Goal: Task Accomplishment & Management: Use online tool/utility

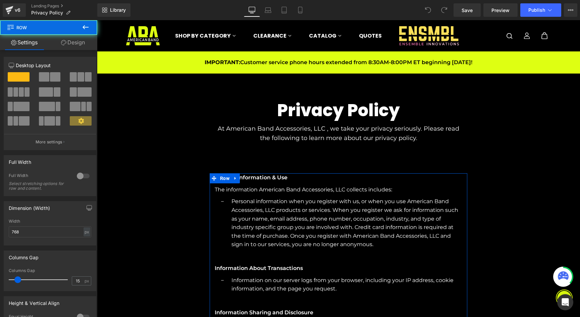
click at [252, 183] on div "General Information & Use Text Block The information American Band Accessories,…" at bounding box center [339, 310] width 258 height 275
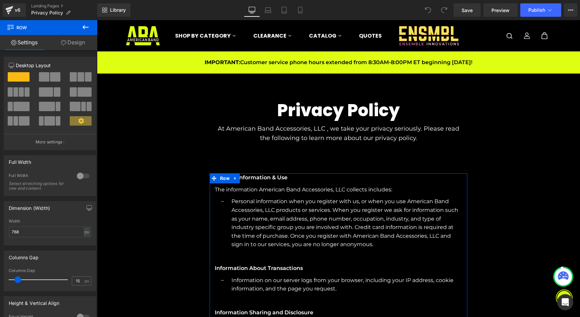
click at [212, 197] on div "General Information & Use Text Block The information American Band Accessories,…" at bounding box center [339, 310] width 258 height 275
click at [65, 44] on icon at bounding box center [63, 42] width 5 height 5
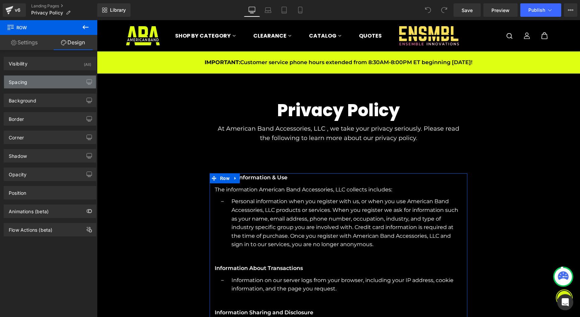
click at [52, 83] on div "Spacing" at bounding box center [50, 82] width 92 height 13
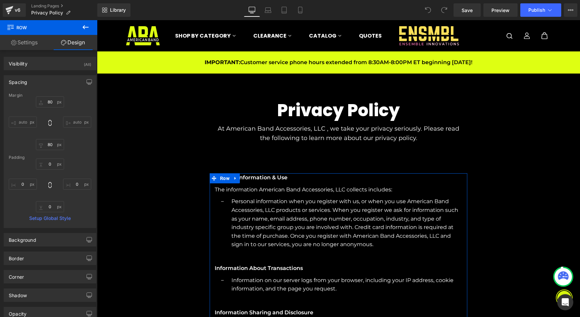
click at [211, 221] on div "General Information & Use Text Block The information American Band Accessories,…" at bounding box center [339, 310] width 258 height 275
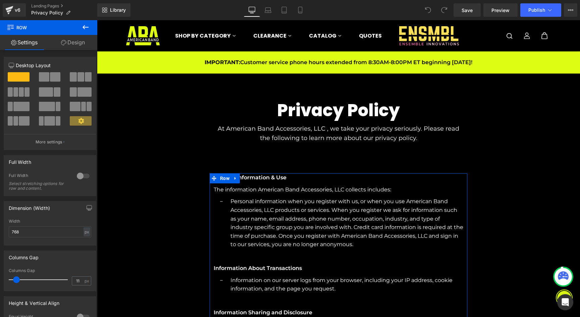
drag, startPoint x: 19, startPoint y: 280, endPoint x: 29, endPoint y: 281, distance: 9.5
click at [18, 281] on span at bounding box center [16, 279] width 7 height 7
click at [74, 281] on input "11" at bounding box center [78, 281] width 12 height 8
drag, startPoint x: 78, startPoint y: 281, endPoint x: 67, endPoint y: 281, distance: 10.8
click at [67, 281] on div "Columns Gap 11 px" at bounding box center [50, 279] width 83 height 22
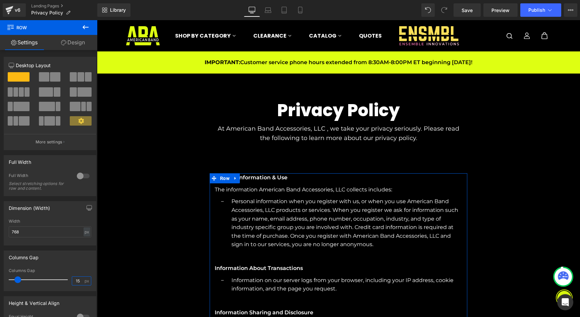
type input "15"
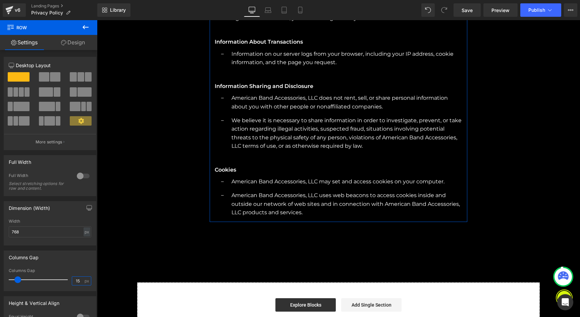
scroll to position [218, 0]
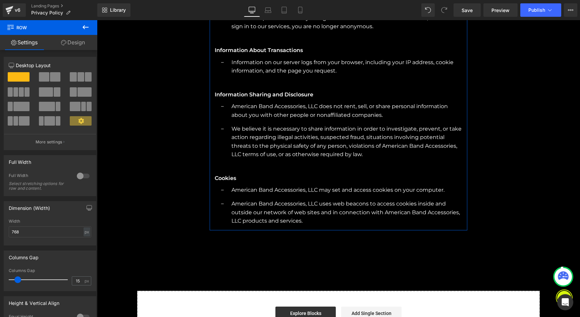
click at [303, 131] on p "We believe it is necessary to share information in order to investigate, preven…" at bounding box center [347, 142] width 231 height 34
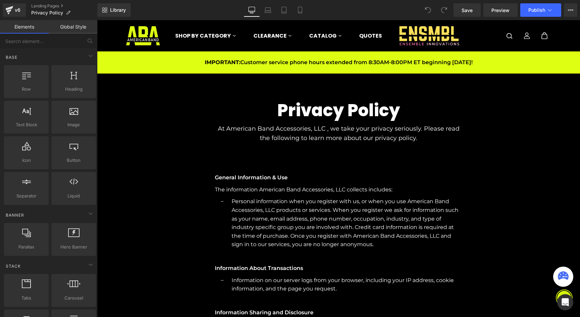
click at [344, 114] on h2 "Privacy Policy" at bounding box center [338, 110] width 483 height 20
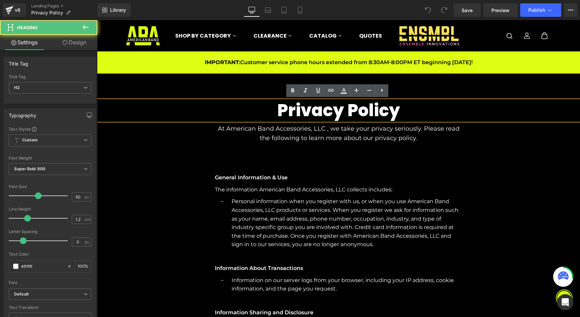
click at [346, 113] on h2 "Privacy Policy" at bounding box center [338, 110] width 483 height 20
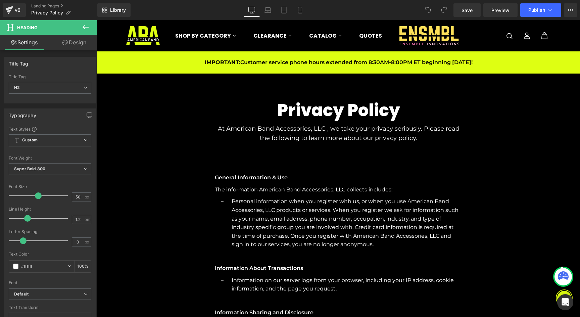
scroll to position [306, 0]
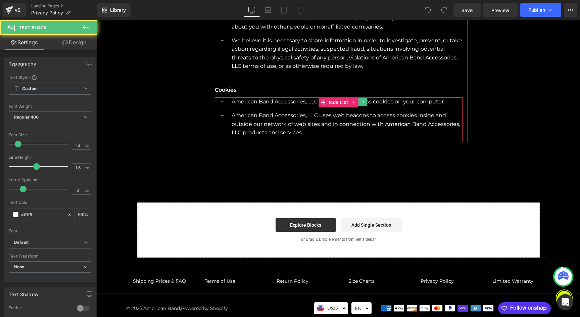
click at [267, 99] on p "American Band Accessories, LLC may set and access cookies on your computer." at bounding box center [347, 101] width 231 height 9
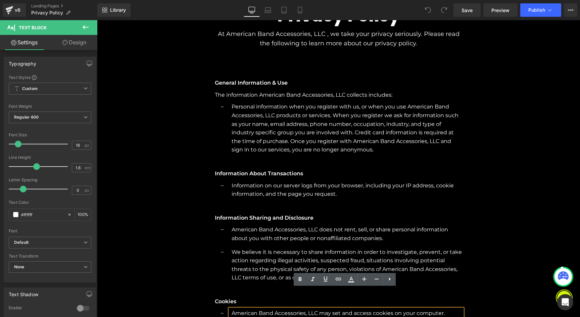
scroll to position [78, 0]
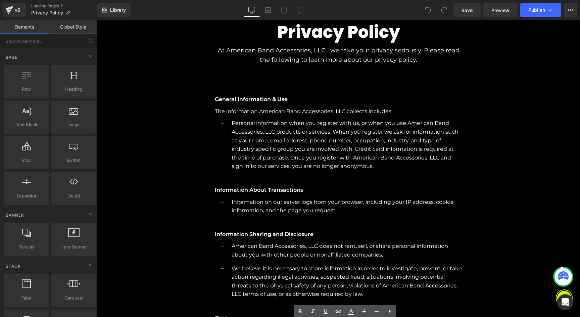
click at [203, 123] on div "Privacy Policy Heading At American Band Accessories, LLC , we take your privacy…" at bounding box center [338, 240] width 483 height 490
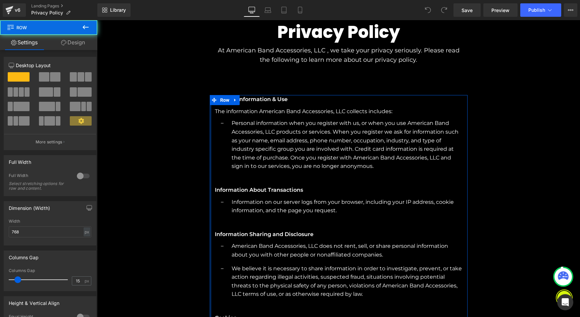
click at [210, 122] on div at bounding box center [211, 232] width 2 height 275
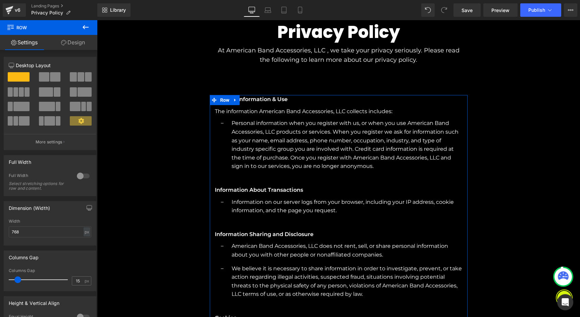
click at [68, 42] on link "Design" at bounding box center [73, 42] width 49 height 15
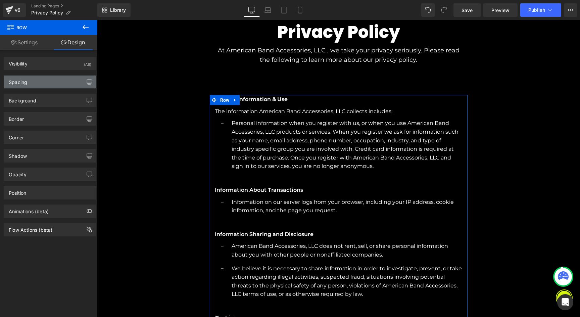
click at [39, 85] on div "Spacing" at bounding box center [50, 82] width 92 height 13
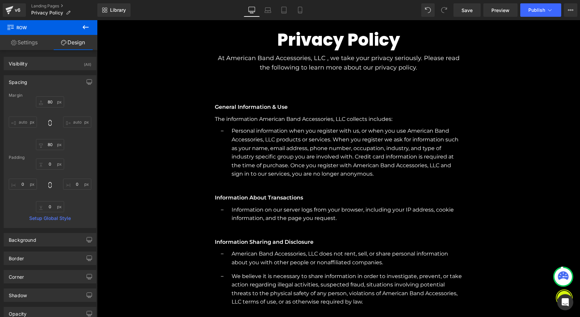
scroll to position [29, 0]
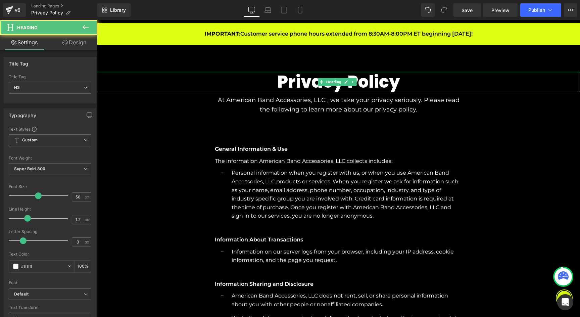
click at [333, 89] on h2 "Privacy Policy" at bounding box center [338, 82] width 483 height 20
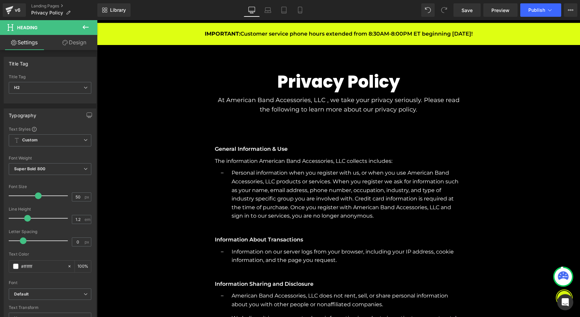
click at [204, 11] on div "Library Desktop Desktop Laptop Tablet Mobile Save Preview Publish Scheduled Vie…" at bounding box center [338, 9] width 483 height 13
